Goal: Check status: Check status

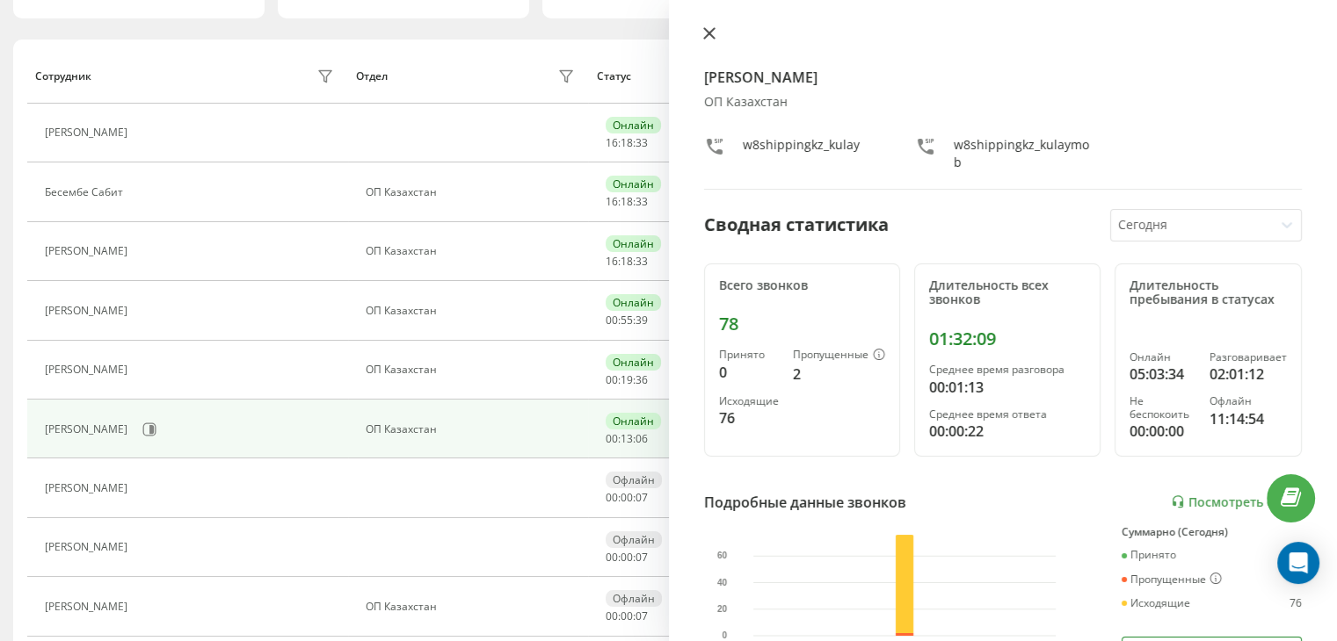
click at [709, 29] on icon at bounding box center [709, 33] width 12 height 12
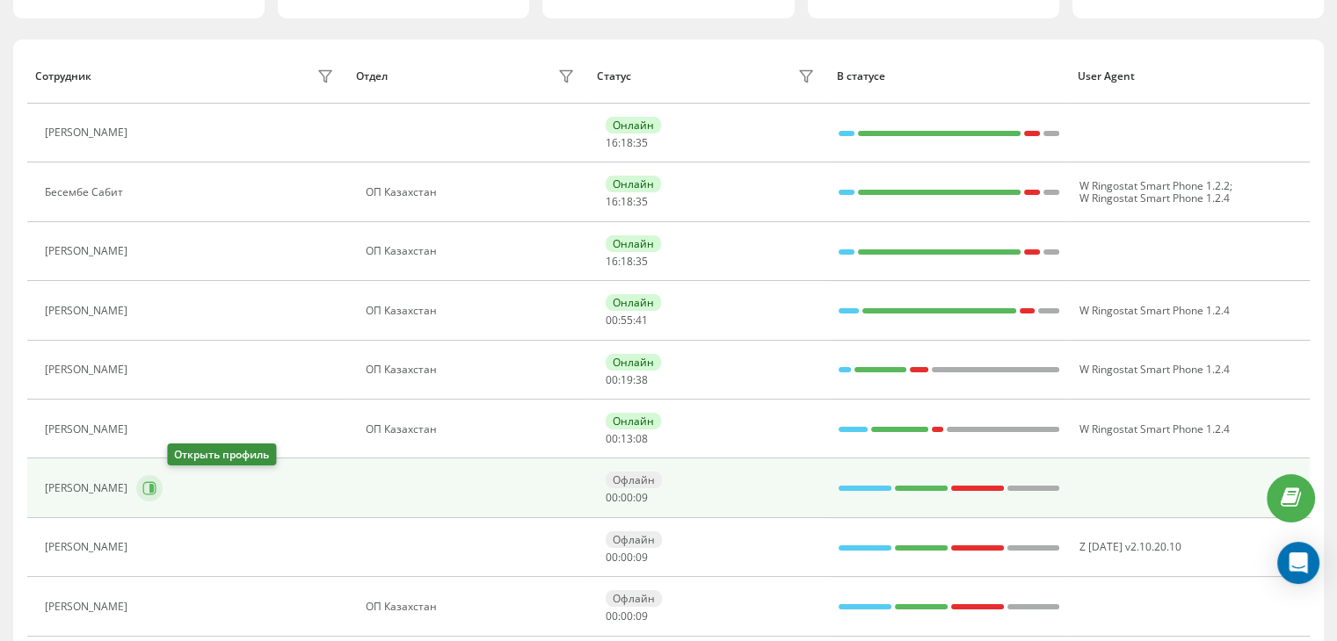
click at [154, 488] on icon at bounding box center [151, 488] width 4 height 9
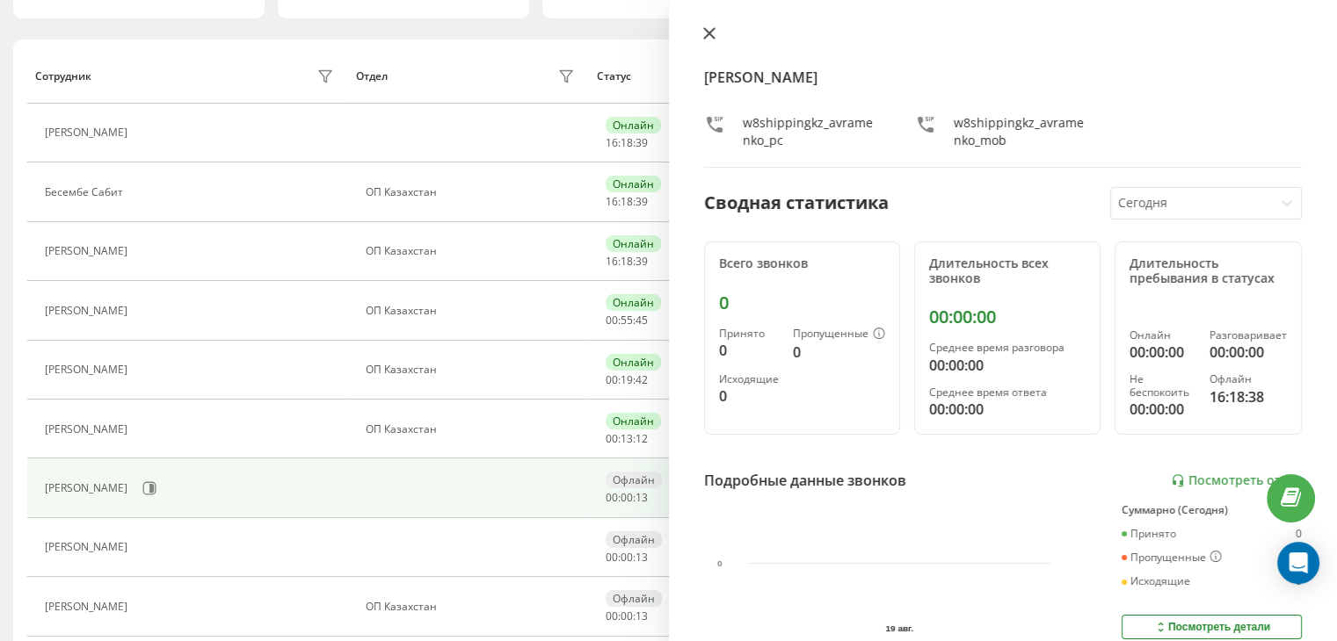
click at [706, 33] on icon at bounding box center [709, 33] width 12 height 12
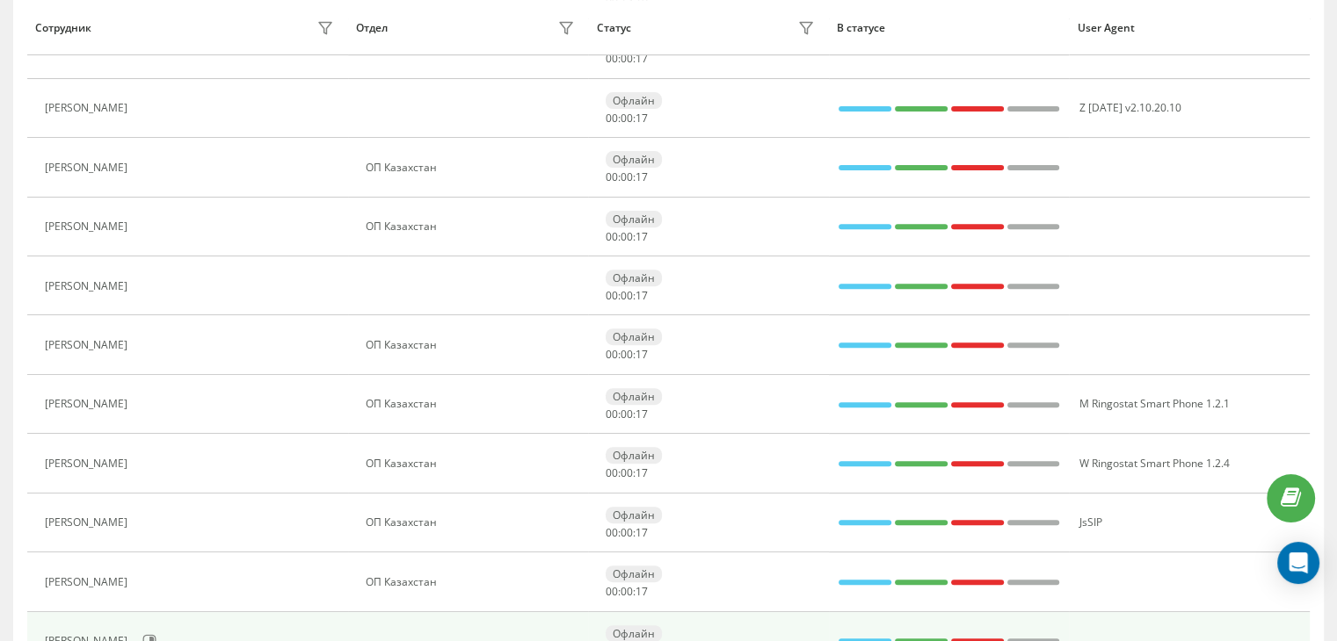
scroll to position [703, 0]
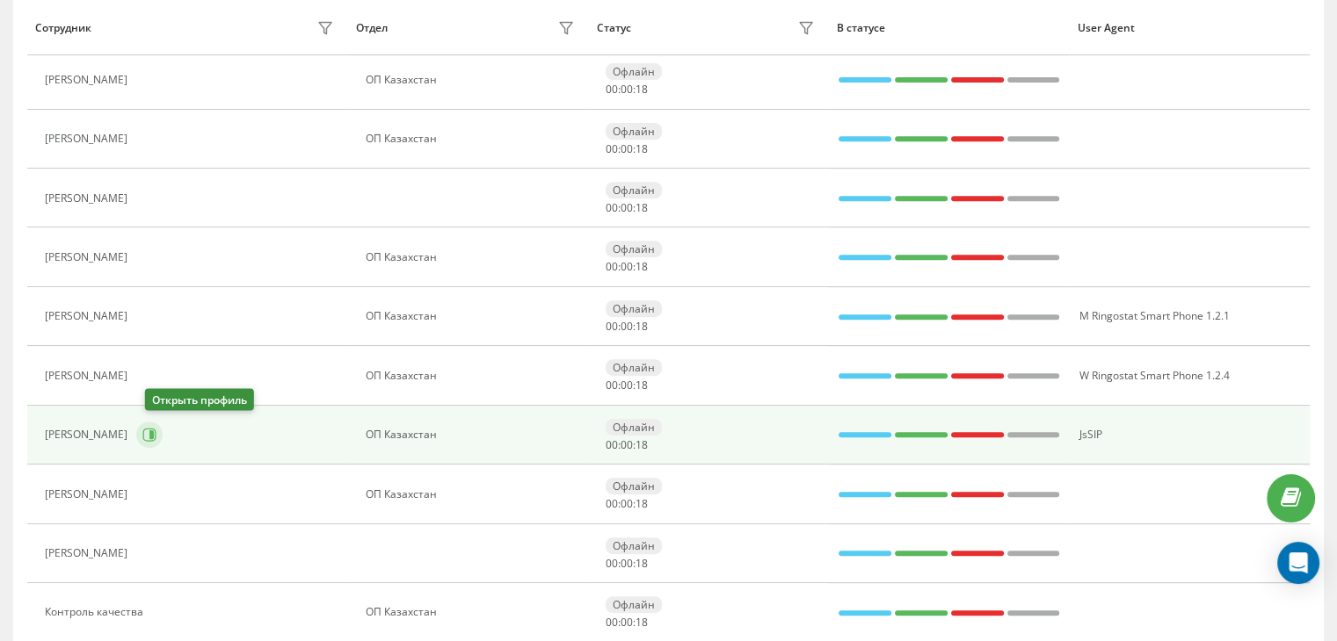
click at [154, 432] on icon at bounding box center [151, 435] width 4 height 9
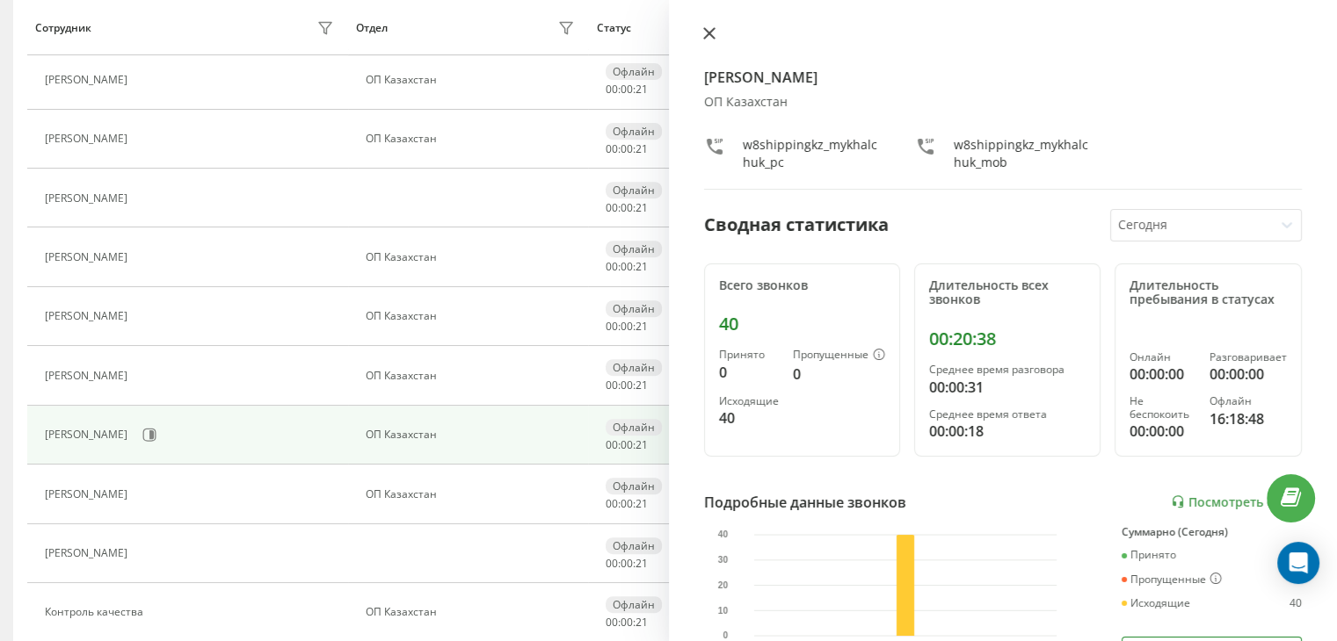
click at [710, 36] on icon at bounding box center [708, 33] width 11 height 11
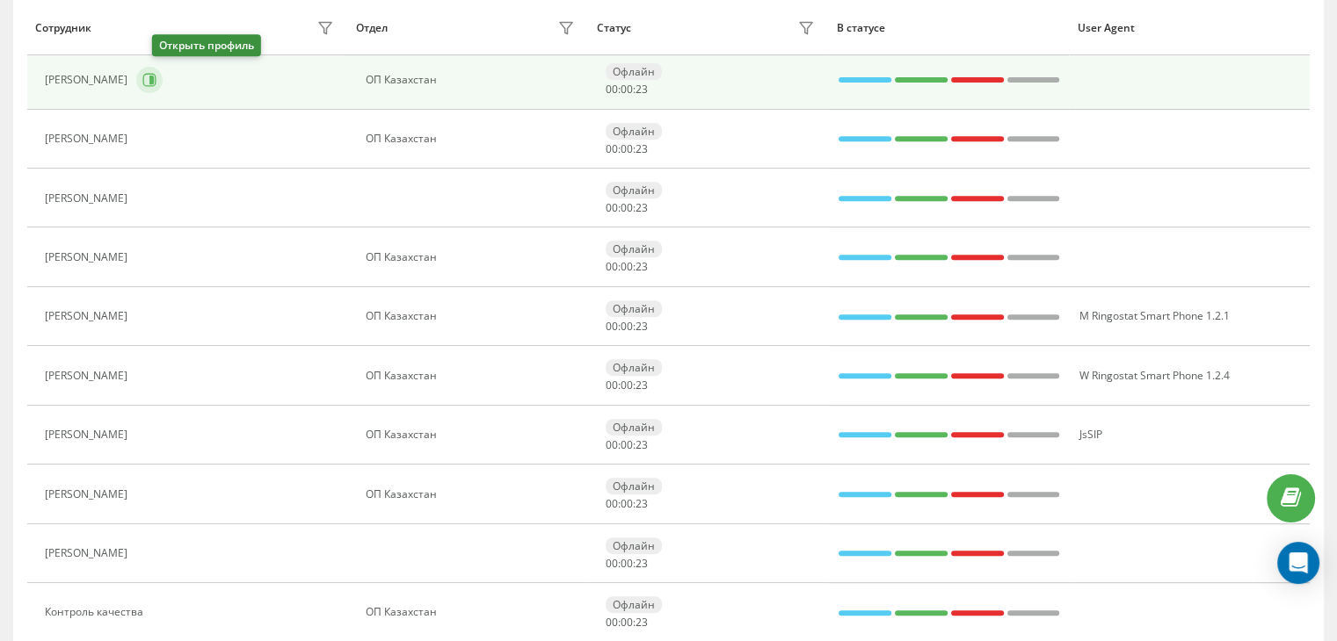
click at [163, 67] on button at bounding box center [149, 80] width 26 height 26
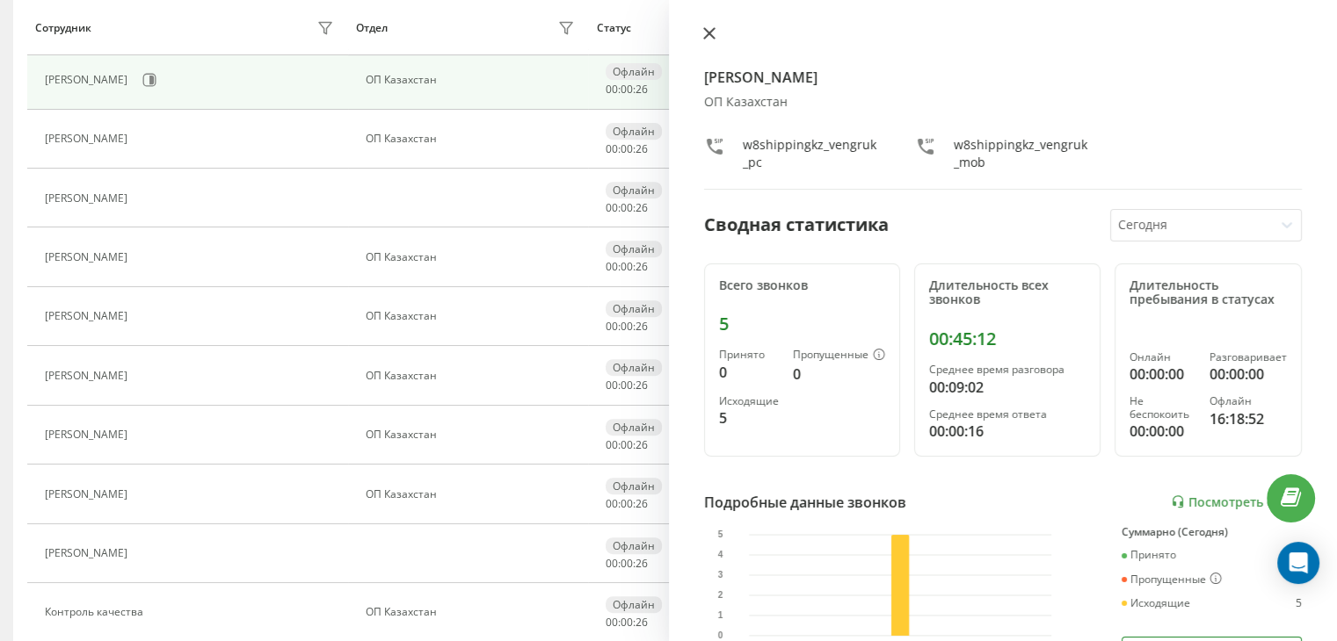
click at [703, 40] on button at bounding box center [709, 34] width 23 height 17
